Goal: Information Seeking & Learning: Learn about a topic

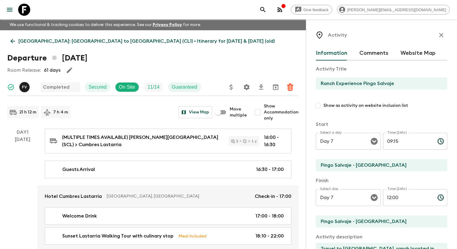
click at [441, 38] on icon "button" at bounding box center [441, 34] width 7 height 7
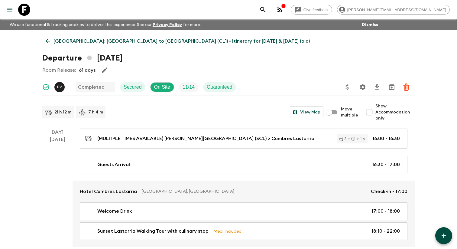
click at [12, 15] on button "menu" at bounding box center [10, 10] width 12 height 12
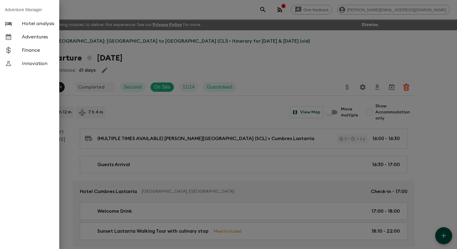
click at [43, 40] on span "Adventures" at bounding box center [38, 37] width 33 height 6
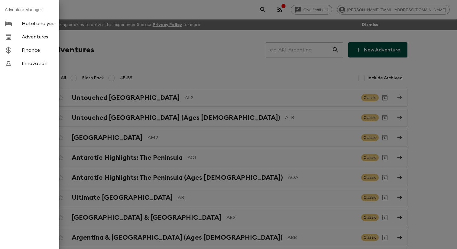
click at [202, 68] on div at bounding box center [228, 124] width 457 height 249
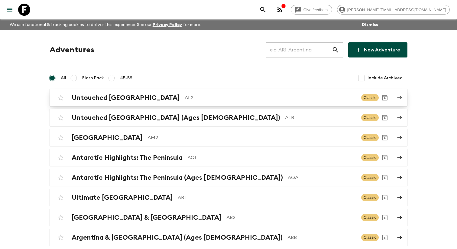
scroll to position [2524, 0]
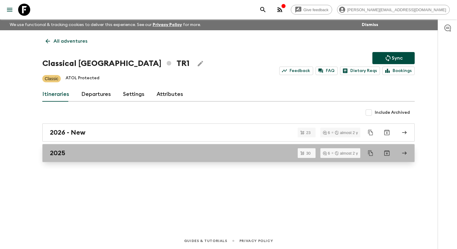
click at [76, 161] on link "2025" at bounding box center [228, 153] width 373 height 18
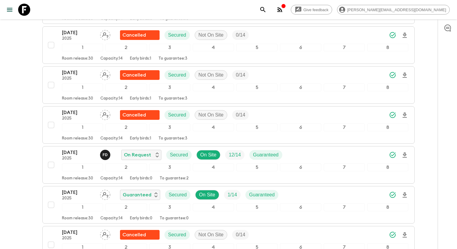
scroll to position [1043, 0]
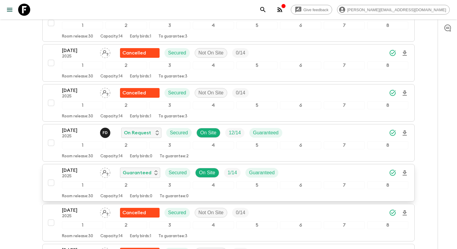
click at [84, 199] on div "[DATE] 2025 Guaranteed Secured On Site 1 / 14 Guaranteed 1 2 3 4 5 6 7 8 Room r…" at bounding box center [235, 183] width 347 height 32
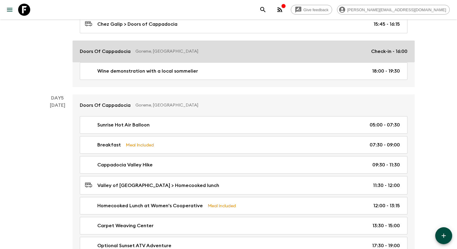
scroll to position [737, 0]
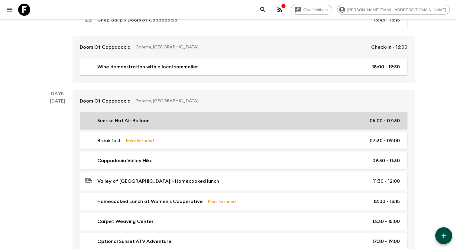
click at [114, 123] on p "Sunrise Hot Air Balloon" at bounding box center [123, 120] width 52 height 7
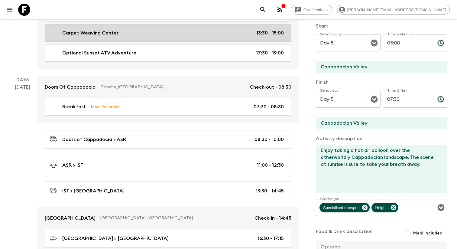
scroll to position [934, 0]
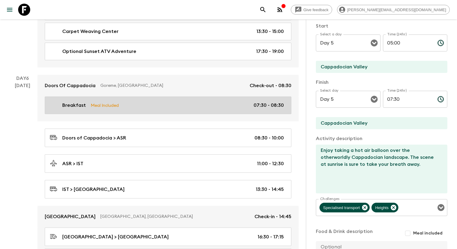
click at [195, 107] on link "Breakfast Meal Included 07:30 - 08:30" at bounding box center [168, 105] width 247 height 18
type input "Breakfast"
checkbox input "false"
type input "Doors of Cappadocia"
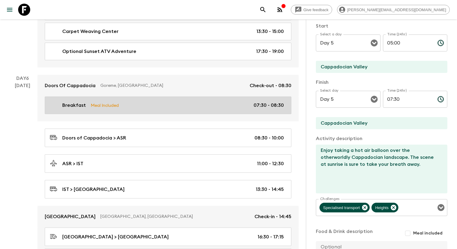
checkbox input "true"
type textarea "Turkish style open buffet breakfast"
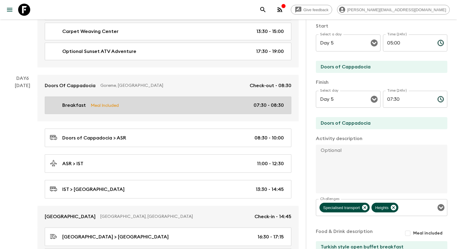
type input "Day 6"
type input "07:30"
type input "Day 6"
type input "08:30"
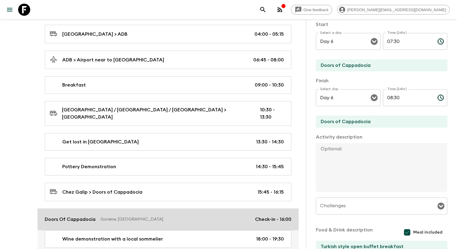
scroll to position [570, 0]
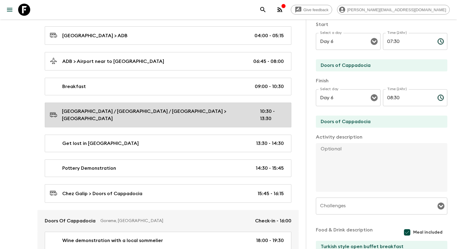
click at [140, 120] on link "[GEOGRAPHIC_DATA] / [GEOGRAPHIC_DATA] / [GEOGRAPHIC_DATA] > [GEOGRAPHIC_DATA] 1…" at bounding box center [168, 115] width 247 height 25
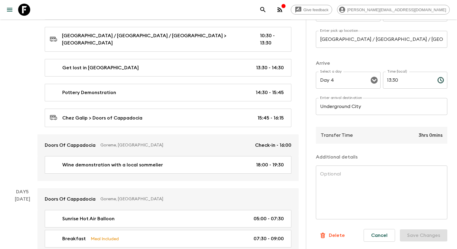
scroll to position [125, 0]
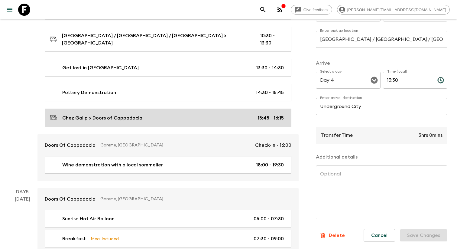
click at [170, 119] on link "Chez Galip > Doors of Cappadocia 15:45 - 16:15" at bounding box center [168, 118] width 247 height 18
type input "Chez Galip"
type input "Doors of Cappadocia"
type input "15:45"
type input "16:15"
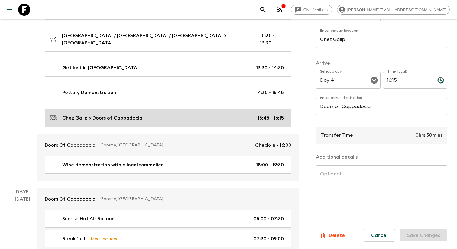
click at [170, 119] on link "Chez Galip > Doors of Cappadocia 15:45 - 16:15" at bounding box center [168, 118] width 247 height 18
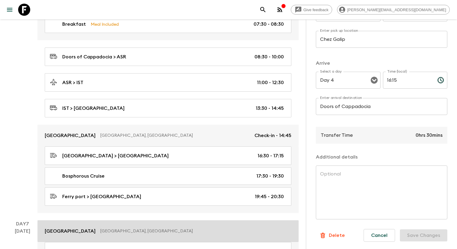
scroll to position [1013, 0]
